Goal: Check status

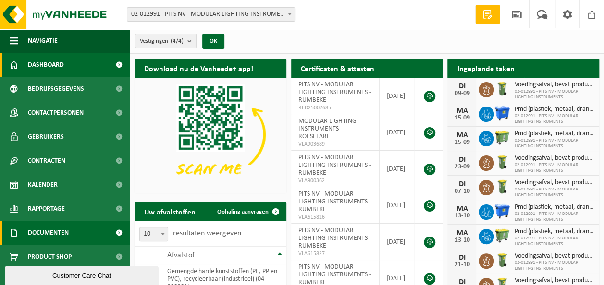
click at [44, 237] on span "Documenten" at bounding box center [48, 233] width 41 height 24
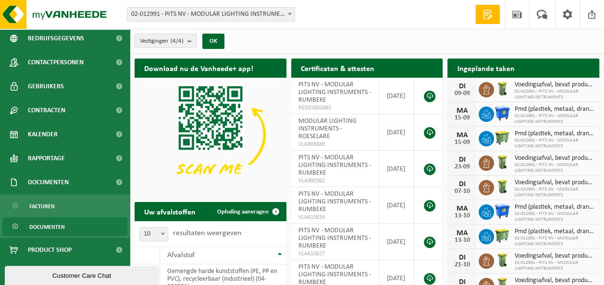
scroll to position [51, 0]
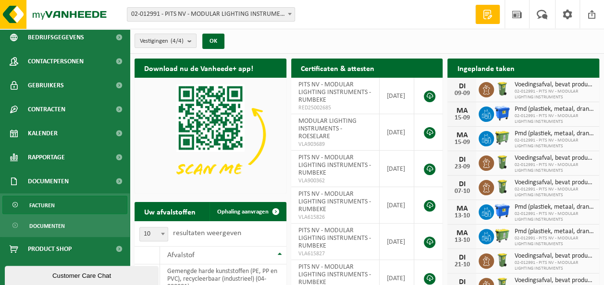
click at [45, 208] on span "Facturen" at bounding box center [41, 205] width 25 height 18
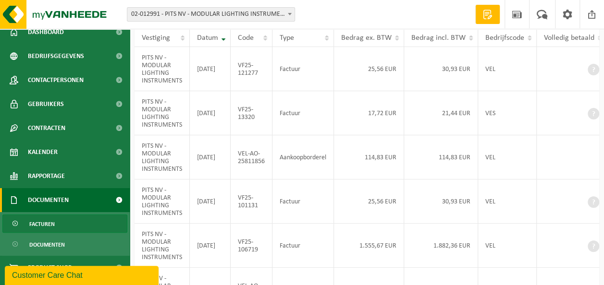
scroll to position [51, 0]
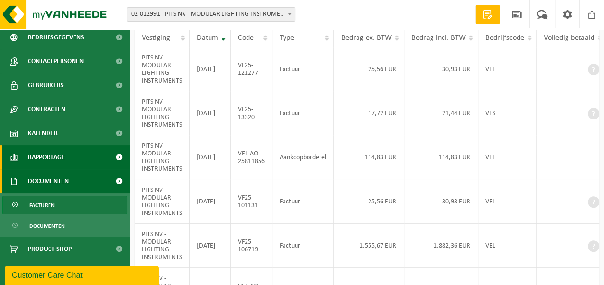
click at [62, 157] on span "Rapportage" at bounding box center [46, 157] width 37 height 24
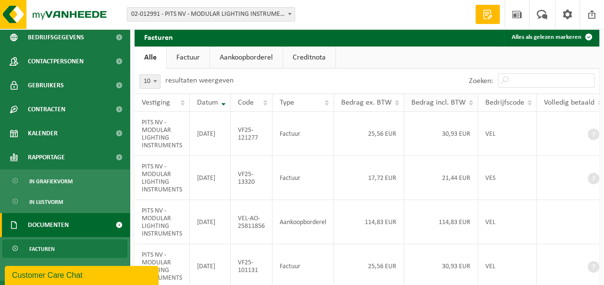
scroll to position [0, 0]
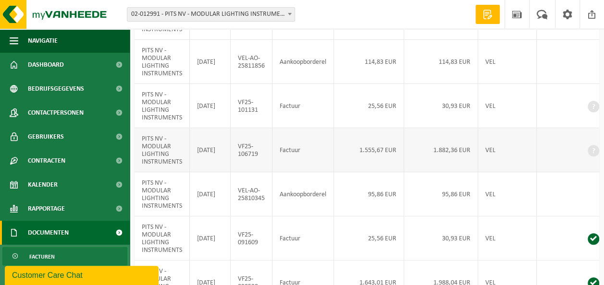
scroll to position [192, 0]
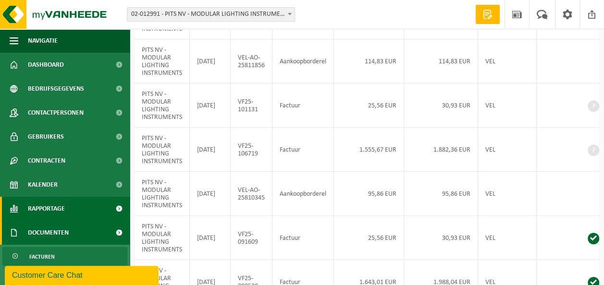
click at [56, 203] on span "Rapportage" at bounding box center [46, 209] width 37 height 24
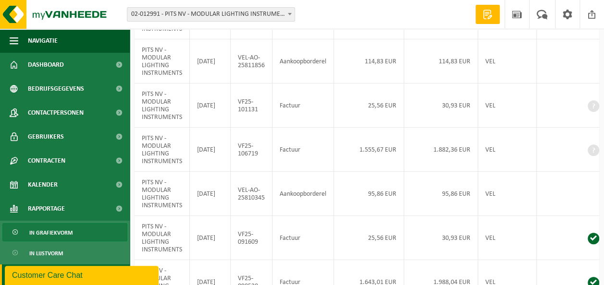
click at [58, 233] on span "In grafiekvorm" at bounding box center [50, 233] width 43 height 18
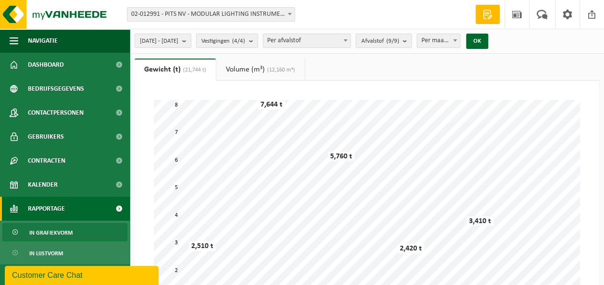
click at [250, 73] on link "Volume (m³) (12,160 m³)" at bounding box center [260, 70] width 88 height 22
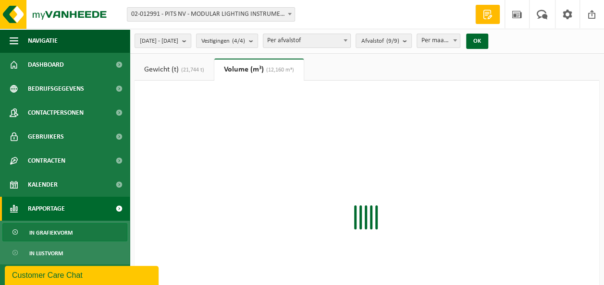
click at [184, 65] on link "Gewicht (t) (21,744 t)" at bounding box center [173, 70] width 79 height 22
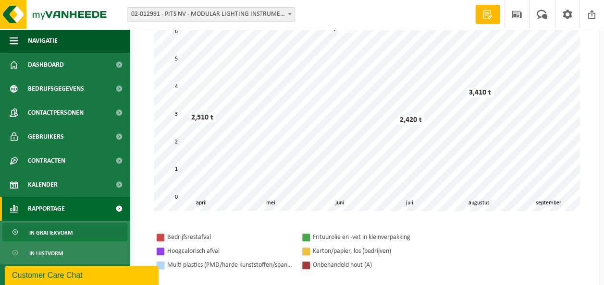
scroll to position [144, 0]
